Goal: Task Accomplishment & Management: Manage account settings

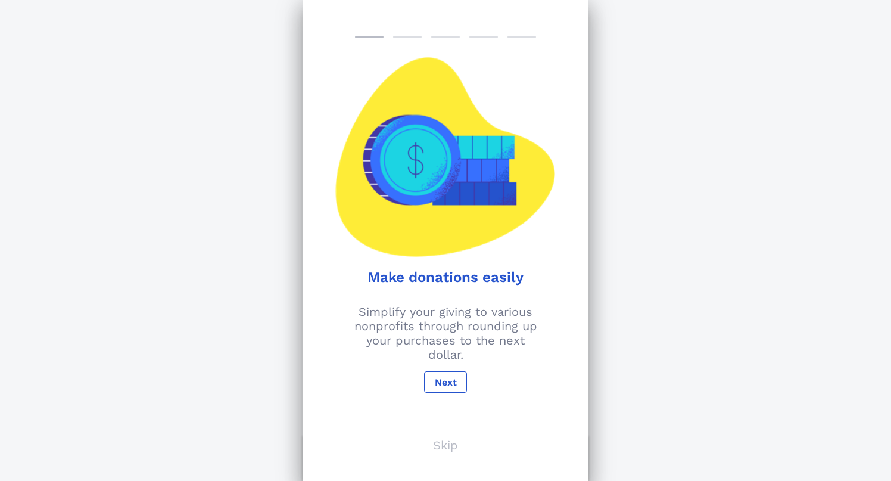
click at [451, 444] on p "Skip" at bounding box center [445, 445] width 25 height 14
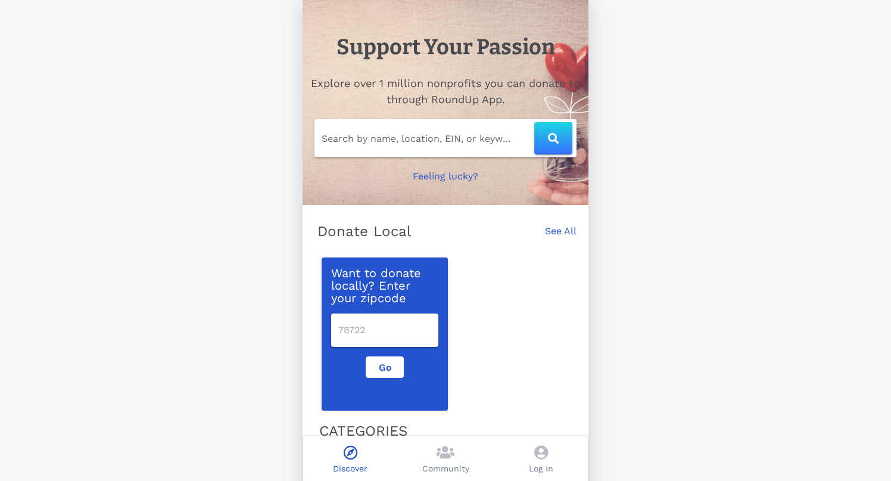
click at [541, 449] on icon at bounding box center [541, 452] width 14 height 14
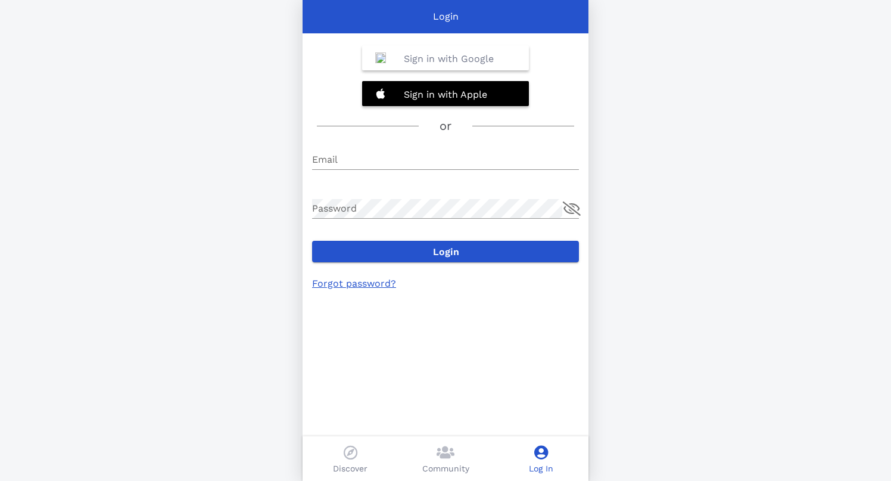
type input "[EMAIL_ADDRESS][DOMAIN_NAME]"
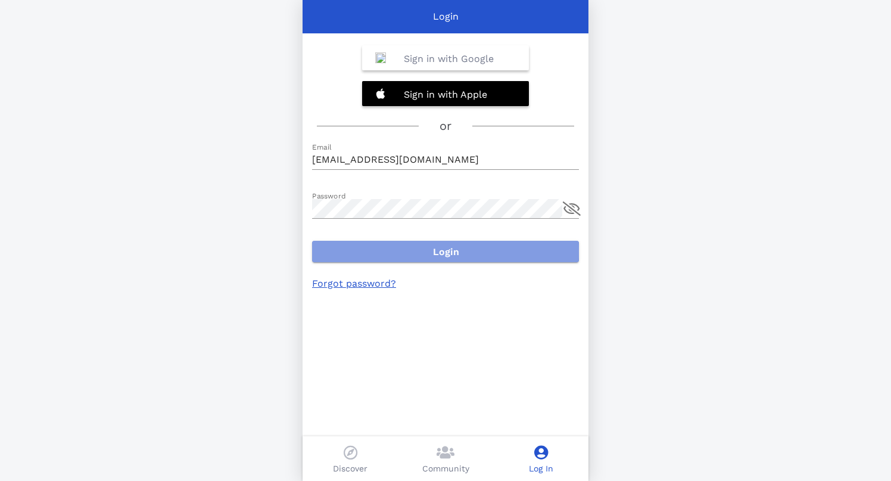
click at [459, 247] on span "Login" at bounding box center [446, 251] width 248 height 11
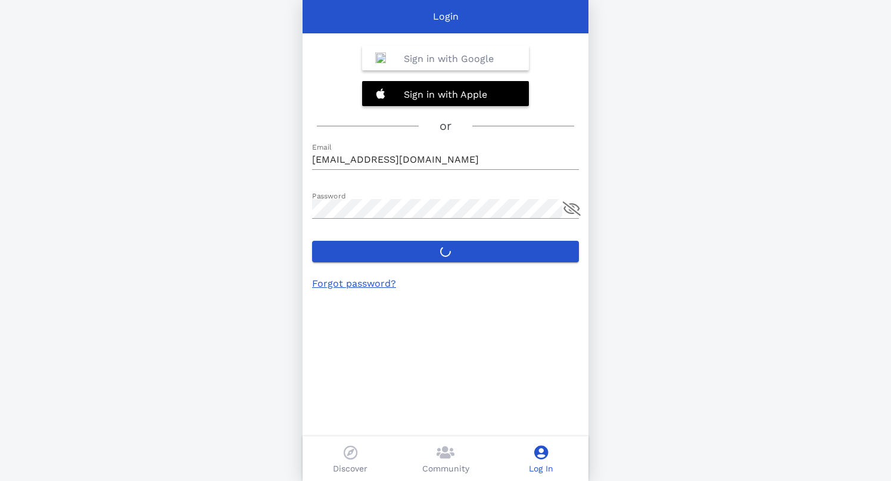
click at [362, 283] on link "Forgot password?" at bounding box center [354, 283] width 84 height 11
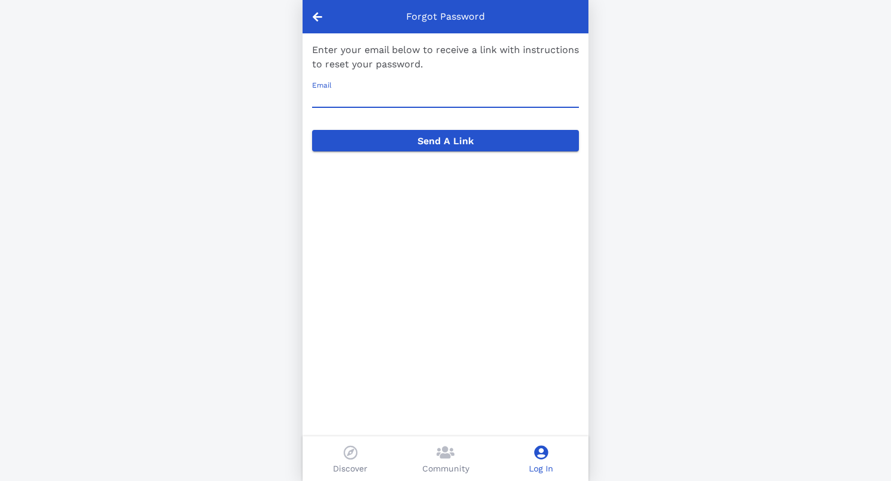
click at [411, 99] on input "Email" at bounding box center [445, 97] width 267 height 19
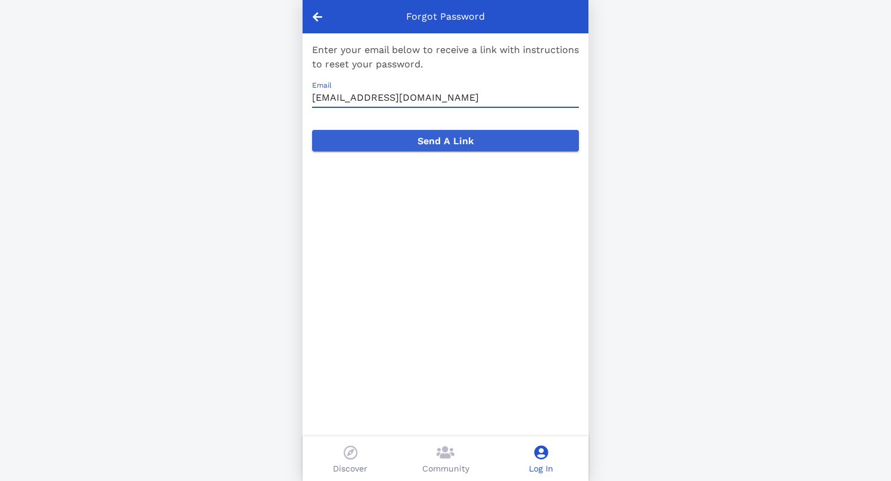
type input "[EMAIL_ADDRESS][DOMAIN_NAME]"
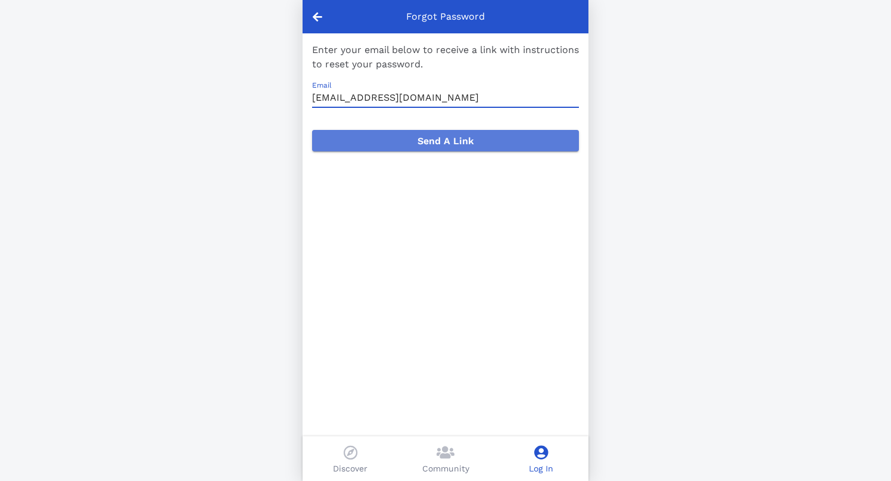
click at [430, 136] on span "Send A Link" at bounding box center [446, 140] width 248 height 11
